Goal: Navigation & Orientation: Find specific page/section

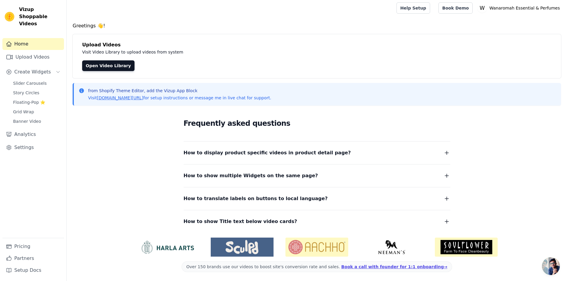
scroll to position [2, 0]
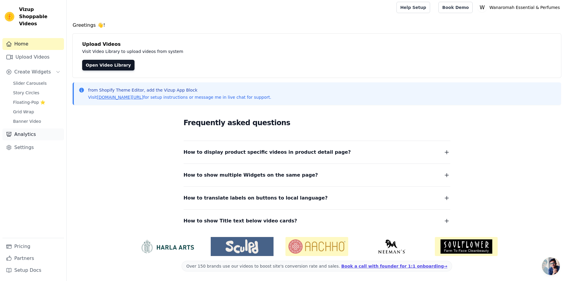
click at [19, 129] on link "Analytics" at bounding box center [33, 135] width 62 height 12
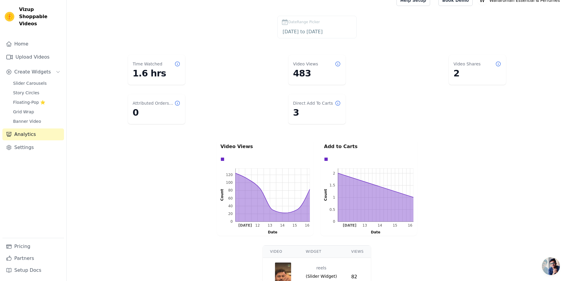
scroll to position [7, 0]
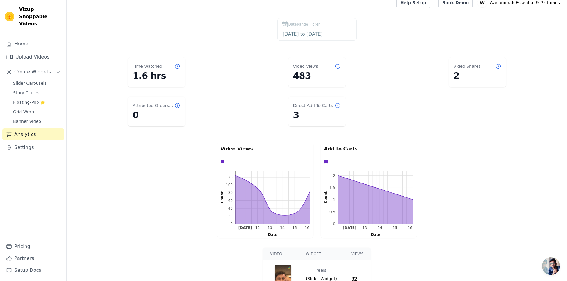
click at [296, 115] on dd "3" at bounding box center [317, 115] width 48 height 11
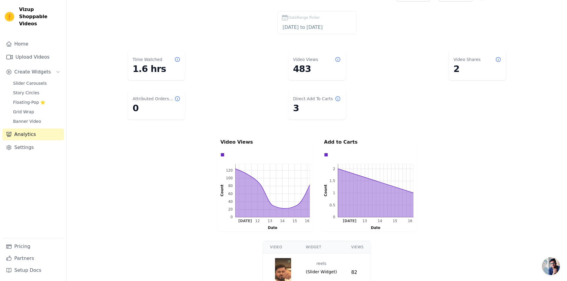
scroll to position [0, 0]
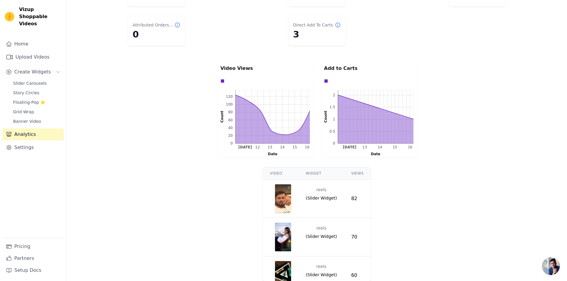
scroll to position [96, 0]
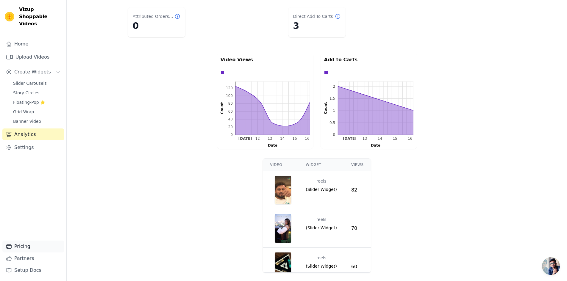
click at [27, 249] on link "Pricing" at bounding box center [33, 247] width 62 height 12
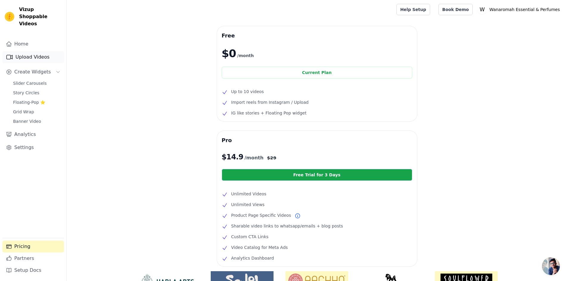
click at [45, 51] on link "Upload Videos" at bounding box center [33, 57] width 62 height 12
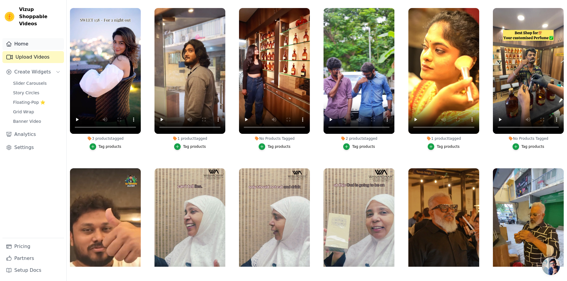
click at [24, 40] on link "Home" at bounding box center [33, 44] width 62 height 12
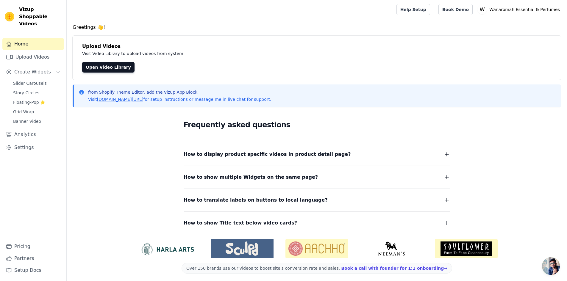
scroll to position [2, 0]
